Goal: Task Accomplishment & Management: Manage account settings

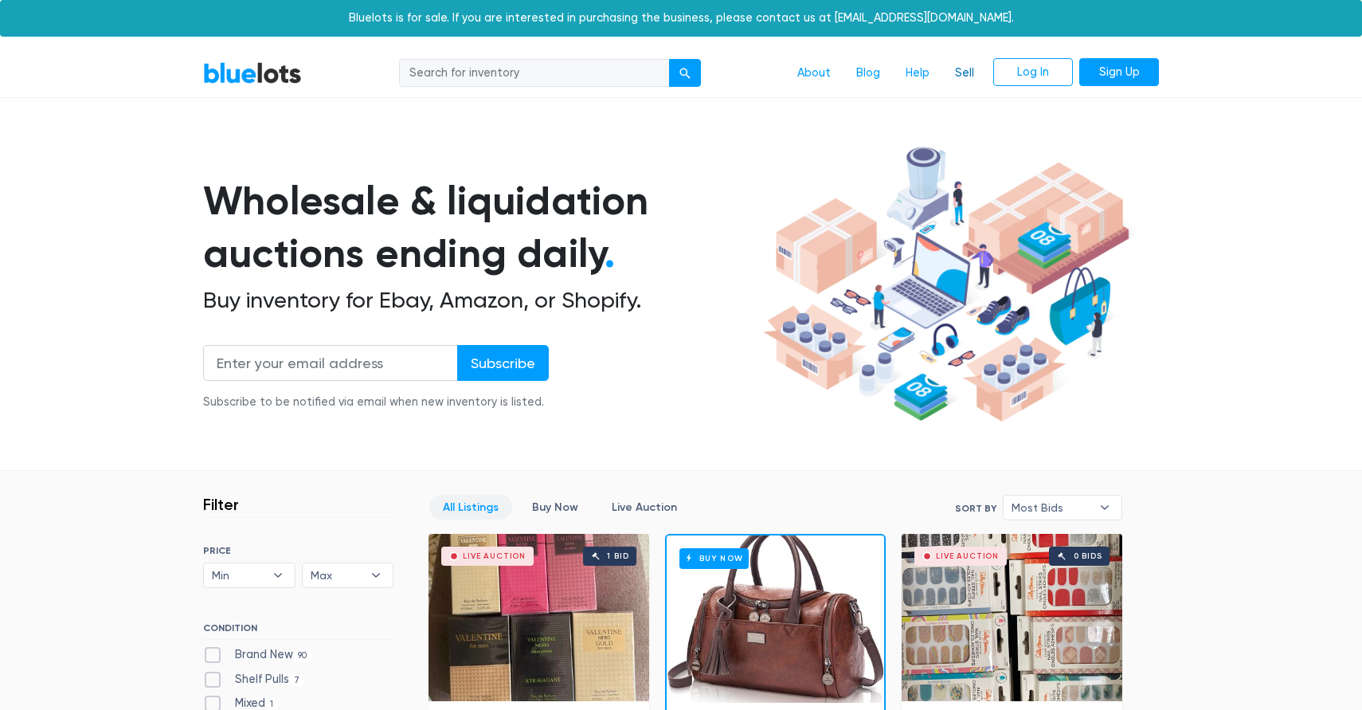
click at [972, 72] on link "Sell" at bounding box center [964, 73] width 45 height 30
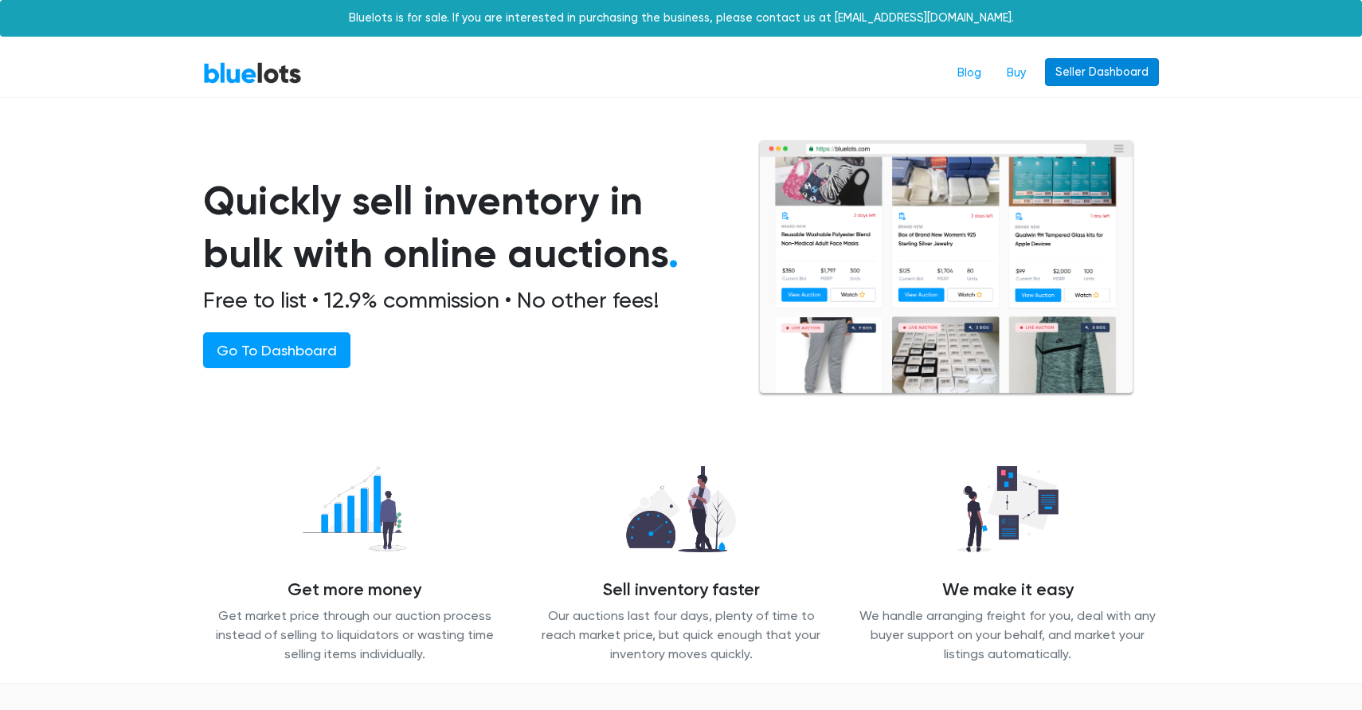
click at [1121, 66] on link "Seller Dashboard" at bounding box center [1102, 72] width 114 height 29
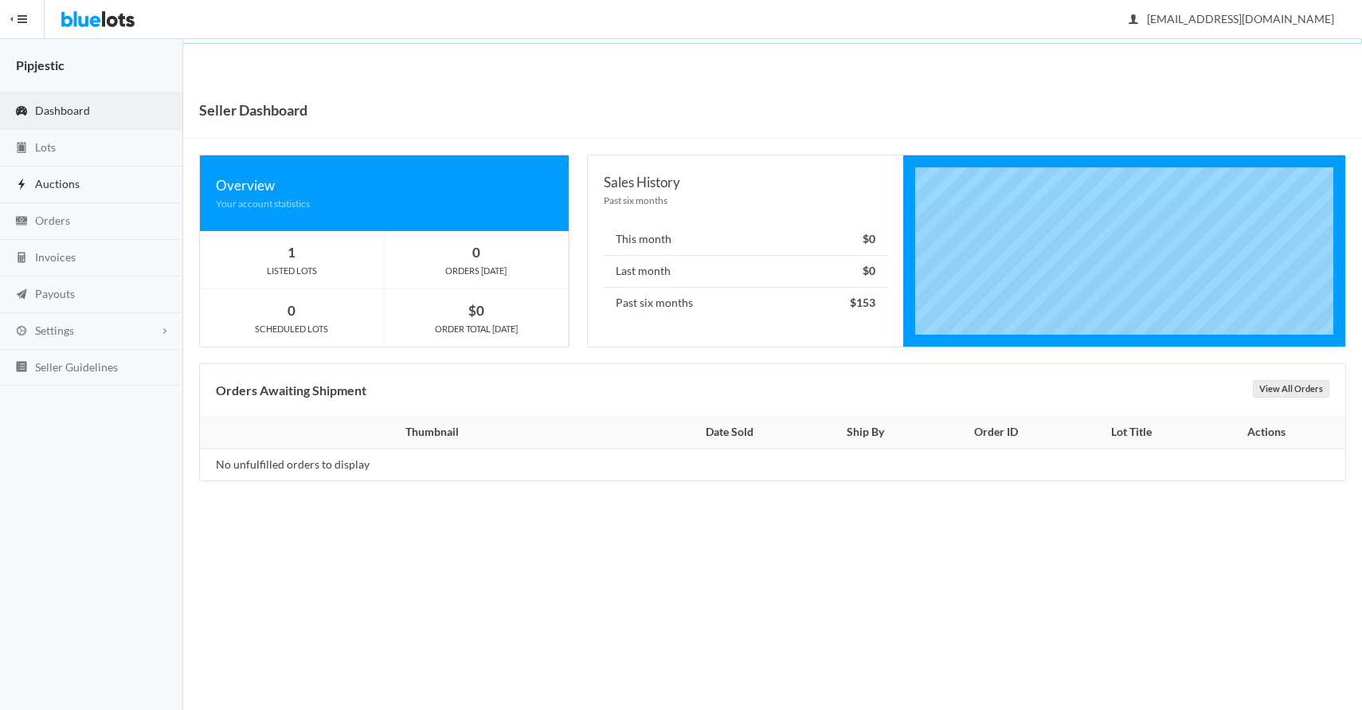
click at [42, 180] on span "Auctions" at bounding box center [57, 184] width 45 height 14
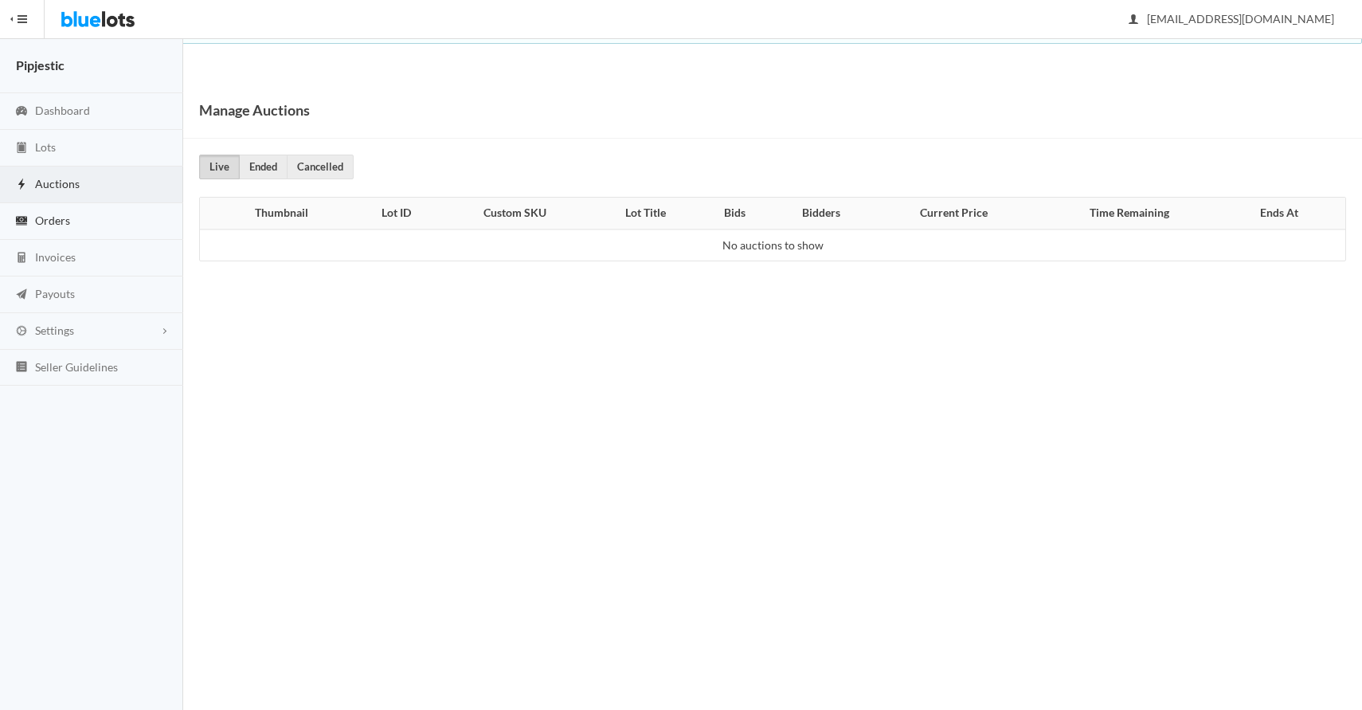
click at [33, 217] on link "Orders" at bounding box center [91, 221] width 183 height 37
